Goal: Find specific fact: Find specific fact

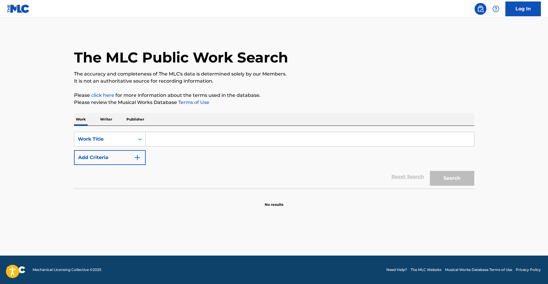
click at [171, 142] on input "Search Form" at bounding box center [310, 139] width 329 height 14
paste input "FAST CAR"
type input "FAST CAR"
click at [121, 156] on button "Add Criteria" at bounding box center [110, 157] width 72 height 15
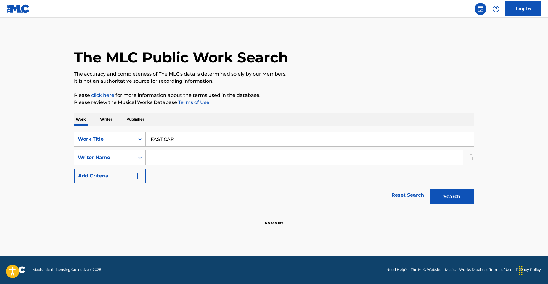
click at [190, 151] on input "Search Form" at bounding box center [305, 158] width 318 height 14
type input "[PERSON_NAME]"
click at [430, 189] on button "Search" at bounding box center [452, 196] width 44 height 15
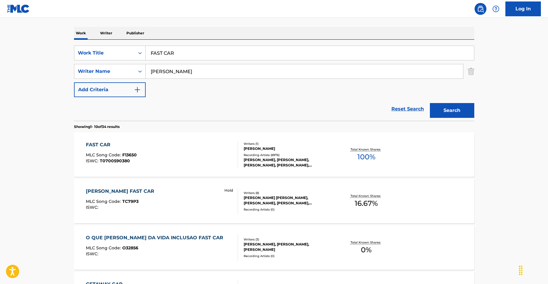
scroll to position [89, 0]
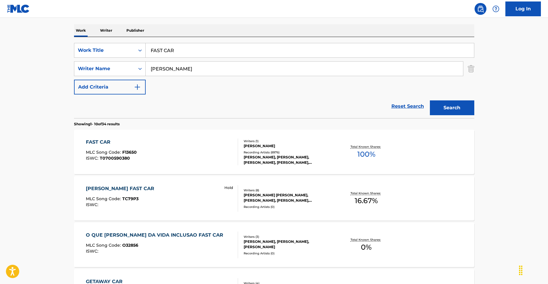
click at [162, 137] on div "FAST CAR MLC Song Code : F13650 ISWC : T0700590380 Writers ( 1 ) [PERSON_NAME] …" at bounding box center [274, 152] width 401 height 44
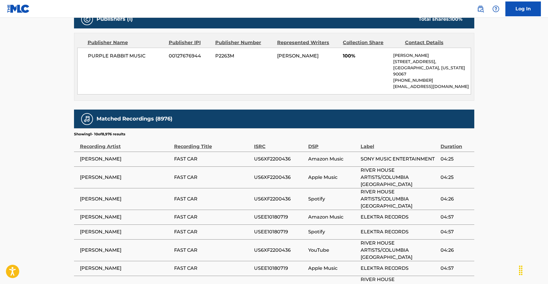
scroll to position [178, 0]
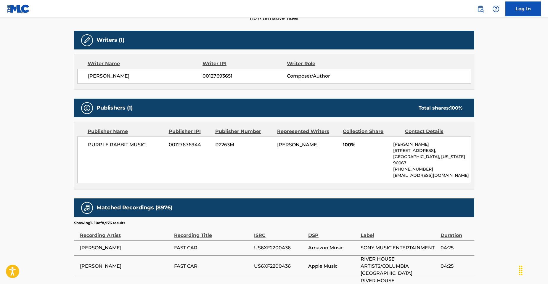
click at [96, 140] on div "PURPLE RABBIT MUSIC 00127676944 P2263M [PERSON_NAME] 100% [PERSON_NAME] [STREET…" at bounding box center [274, 160] width 394 height 47
drag, startPoint x: 127, startPoint y: 146, endPoint x: 76, endPoint y: 147, distance: 50.4
click at [76, 147] on div "Publisher Name Publisher IPI Publisher Number Represented Writers Collection Sh…" at bounding box center [274, 155] width 400 height 67
copy span "PURPLE RABBIT"
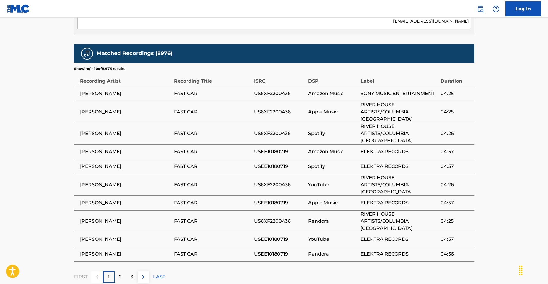
scroll to position [335, 0]
